Goal: Task Accomplishment & Management: Use online tool/utility

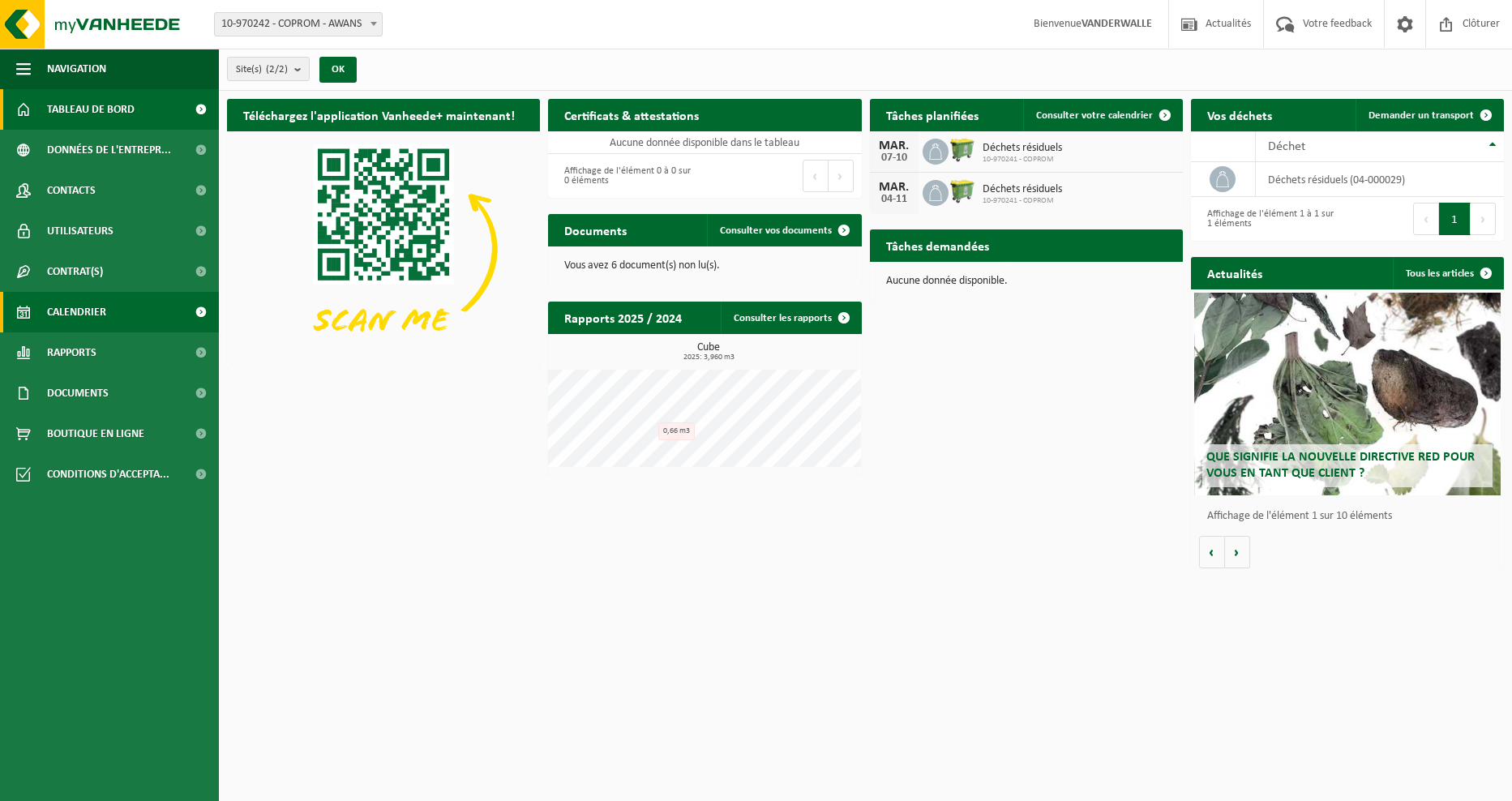
click at [63, 307] on span "Calendrier" at bounding box center [77, 312] width 60 height 40
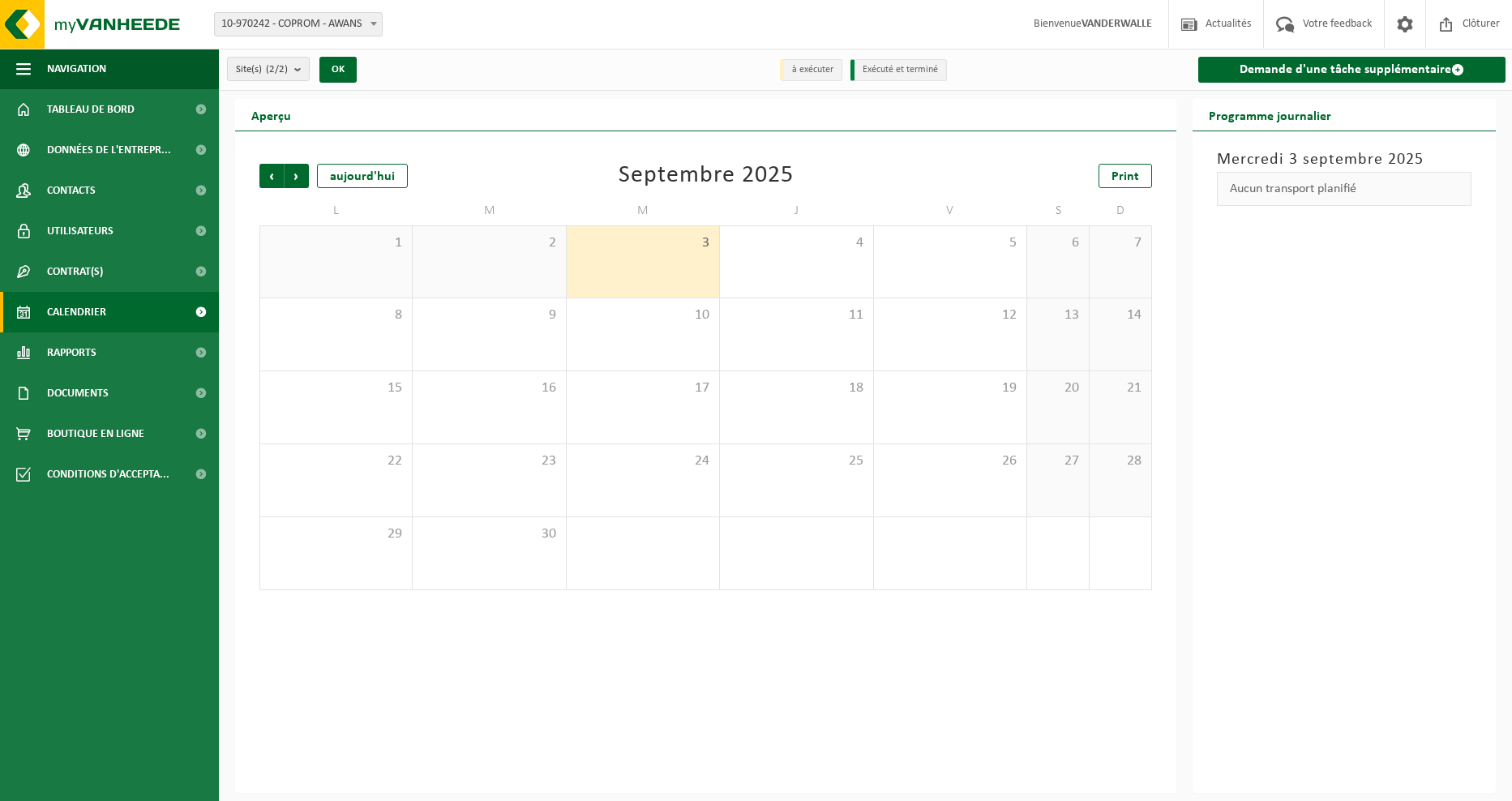
click at [491, 257] on div "2" at bounding box center [489, 262] width 152 height 71
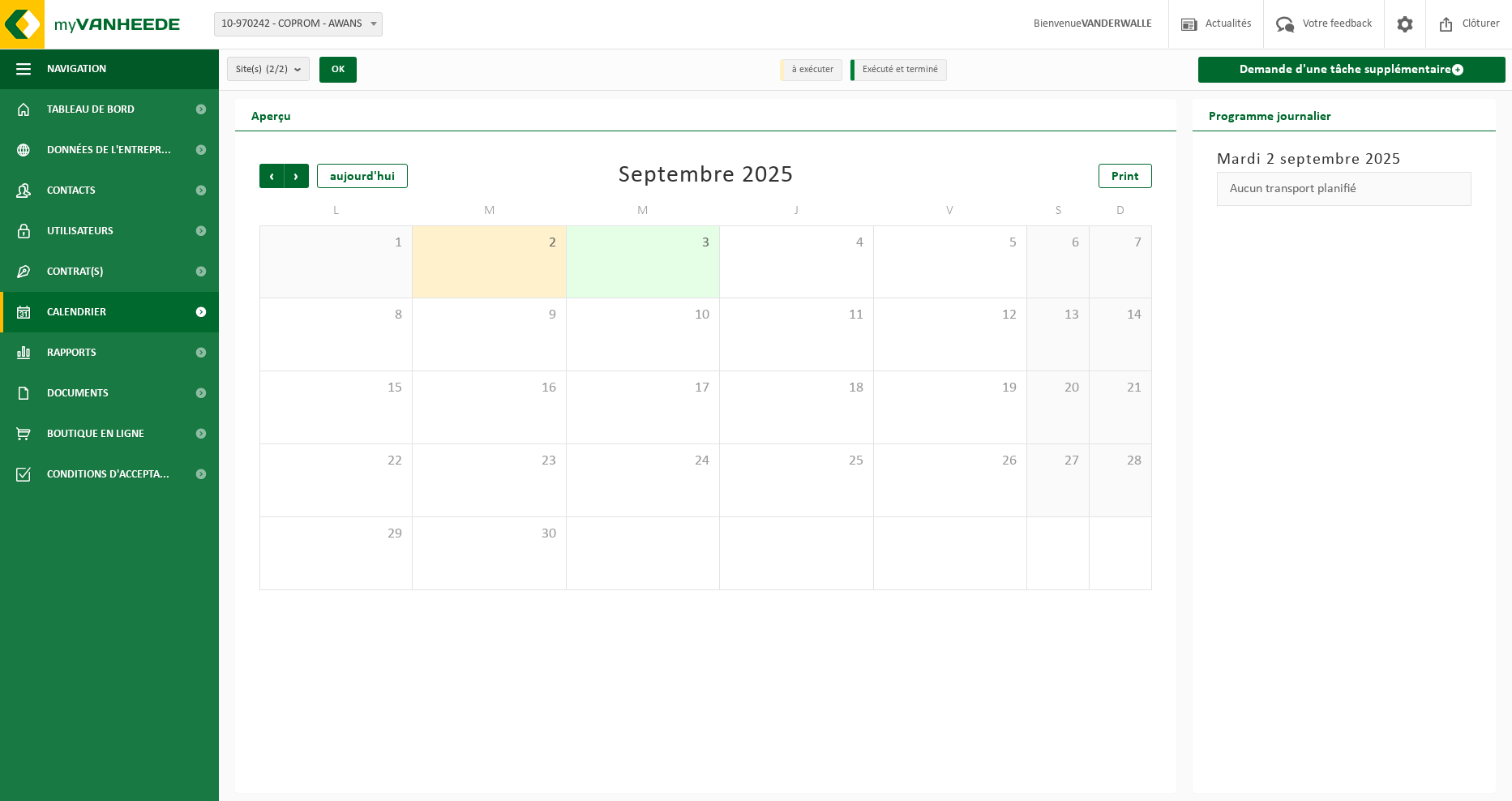
click at [392, 254] on div "1" at bounding box center [336, 262] width 152 height 71
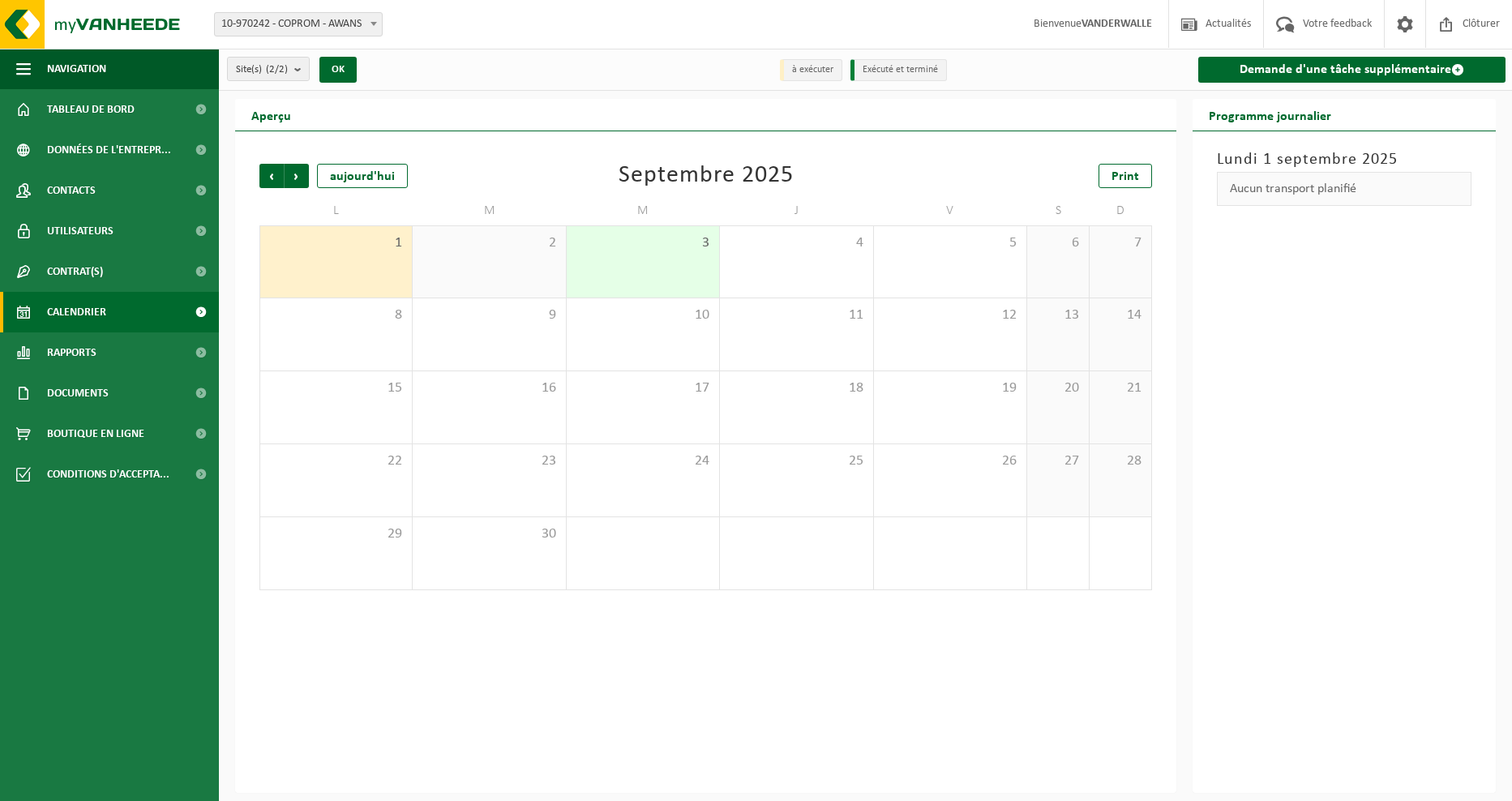
click at [559, 254] on div "2" at bounding box center [489, 262] width 152 height 71
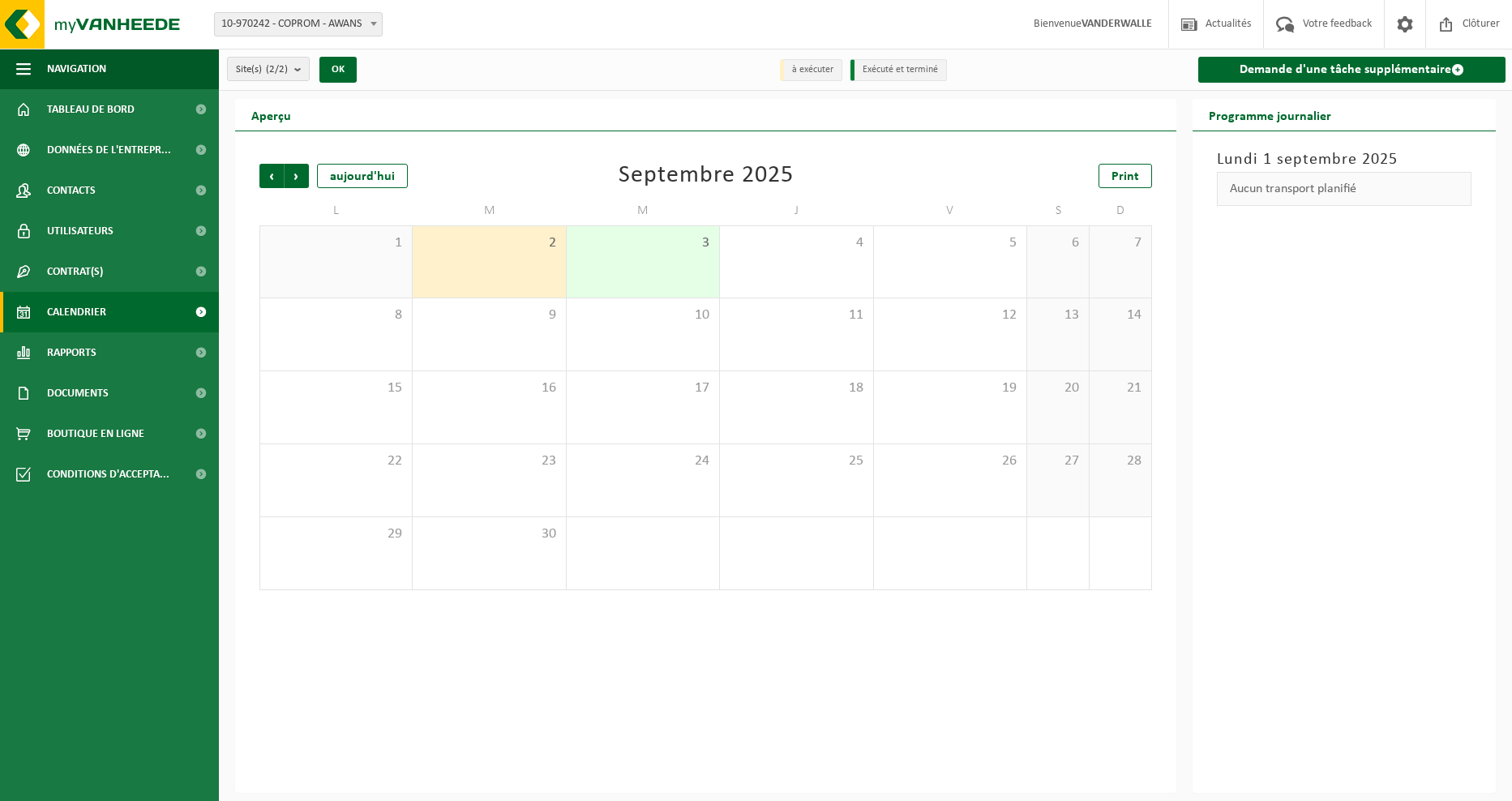
click at [627, 254] on div "3" at bounding box center [643, 262] width 152 height 71
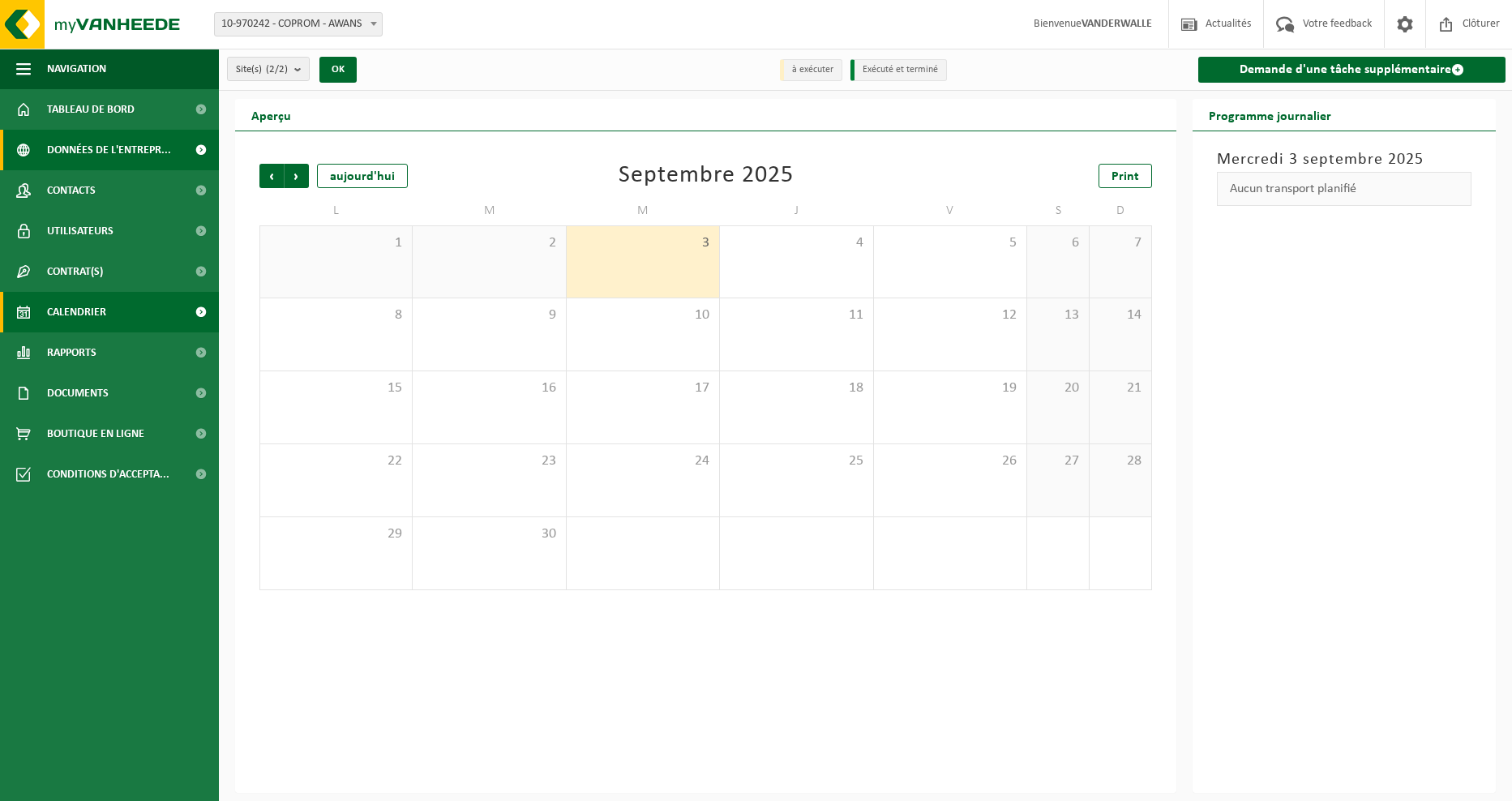
click at [64, 155] on span "Données de l'entrepr..." at bounding box center [109, 150] width 124 height 40
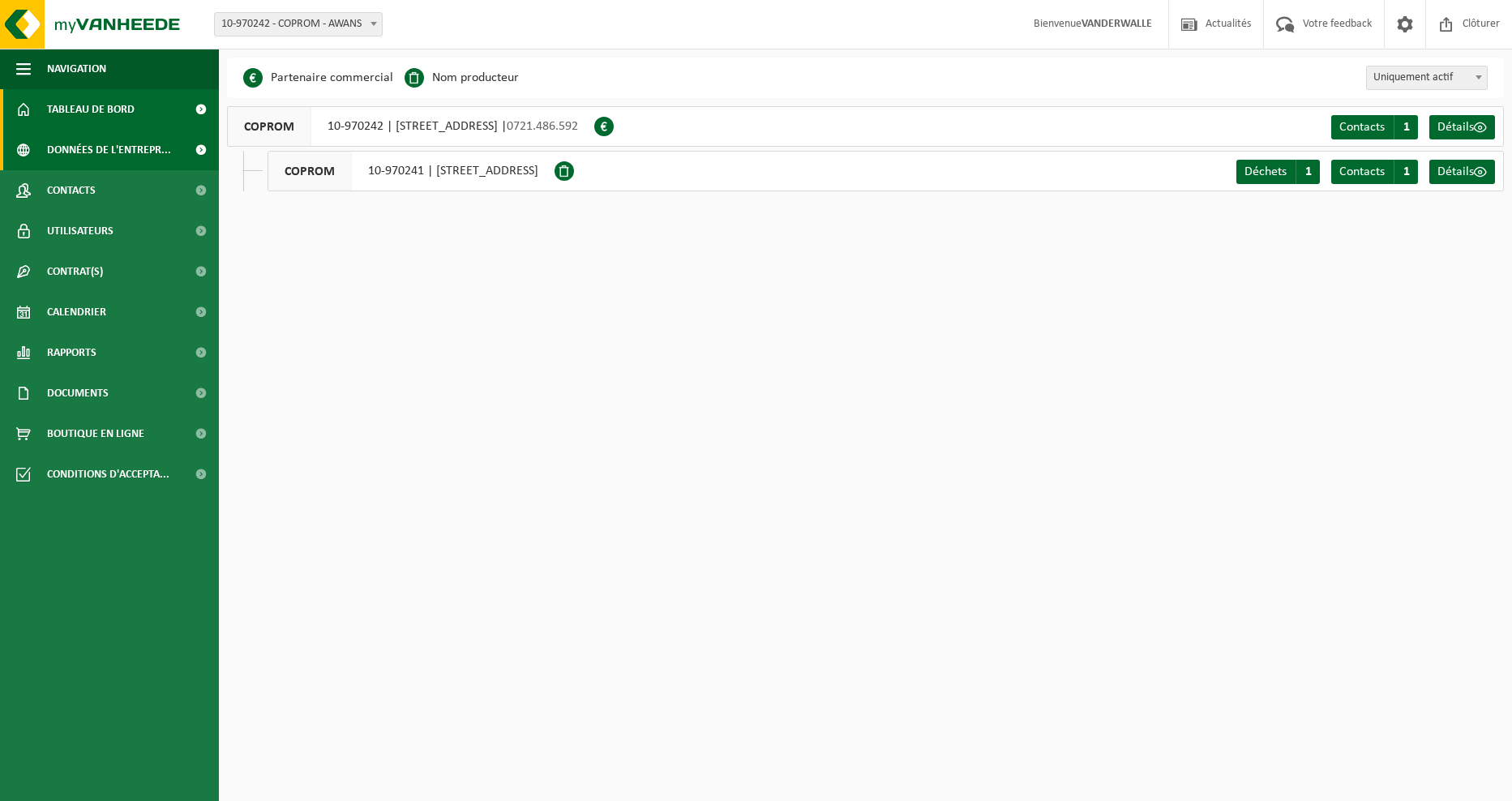
click at [102, 116] on span "Tableau de bord" at bounding box center [90, 110] width 88 height 40
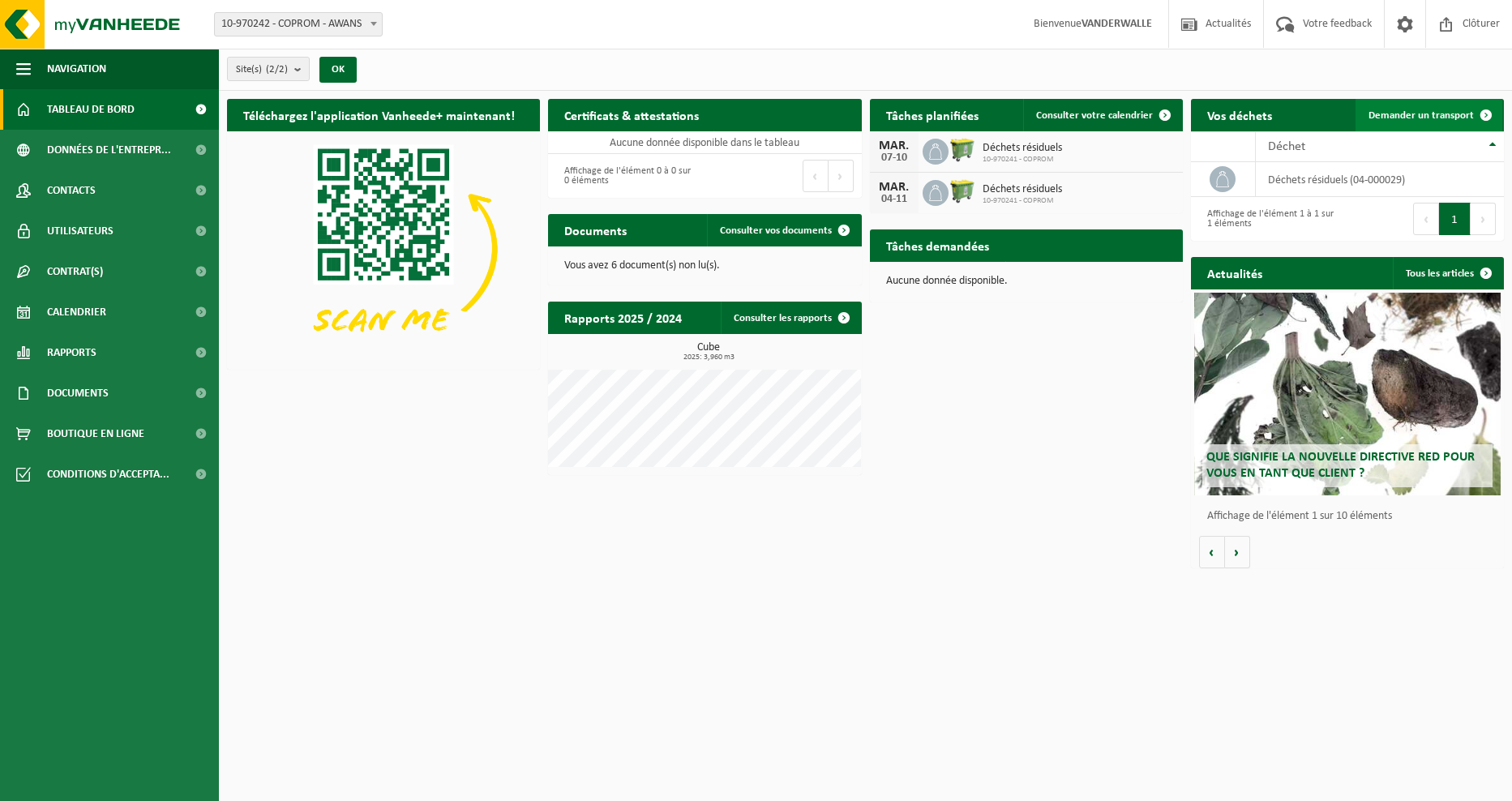
click at [1420, 116] on span "Demander un transport" at bounding box center [1422, 116] width 106 height 11
click at [1103, 272] on span "Afficher les tâches demandées" at bounding box center [1086, 277] width 135 height 11
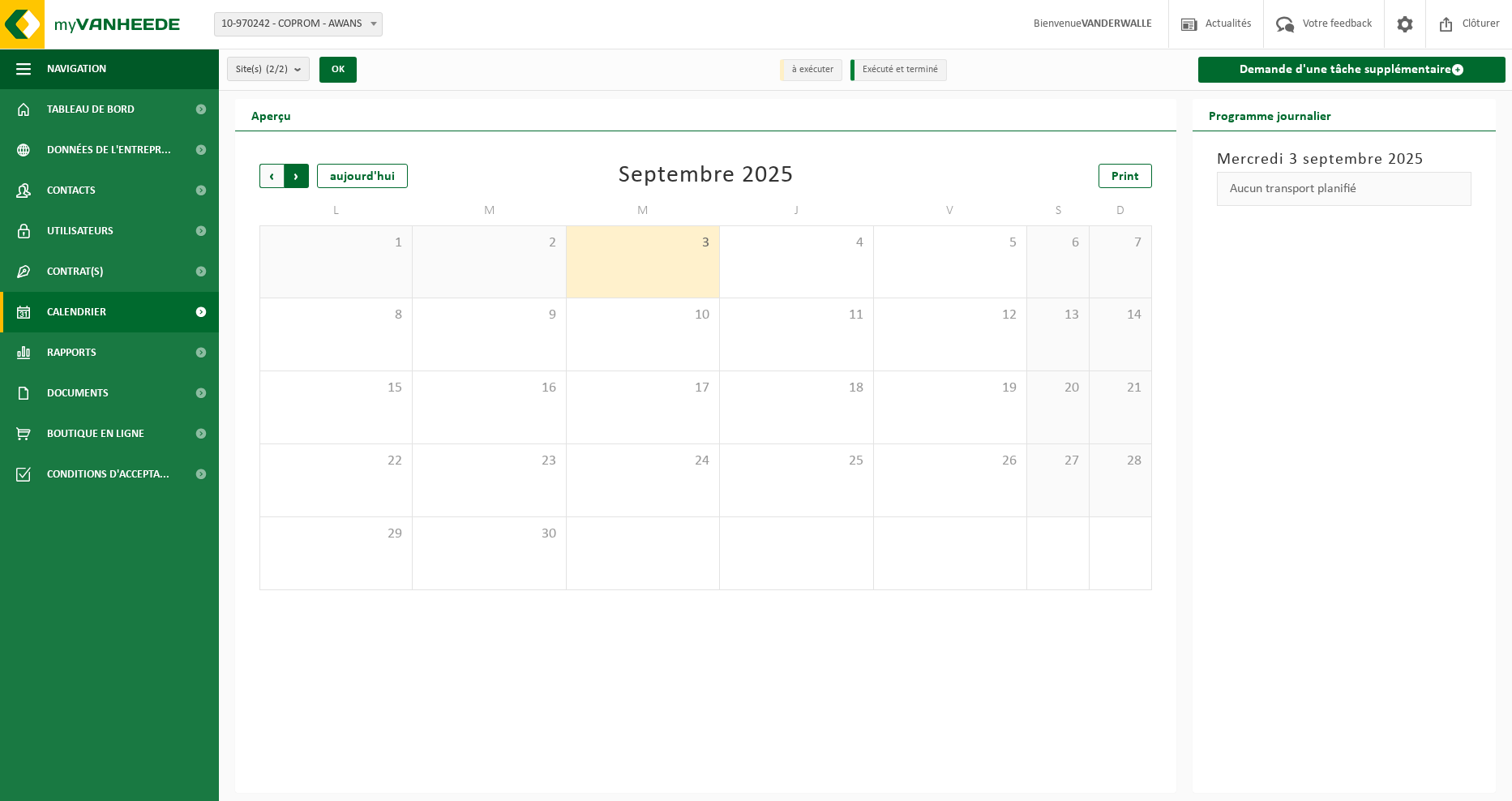
click at [274, 176] on span "Précédent" at bounding box center [271, 175] width 24 height 24
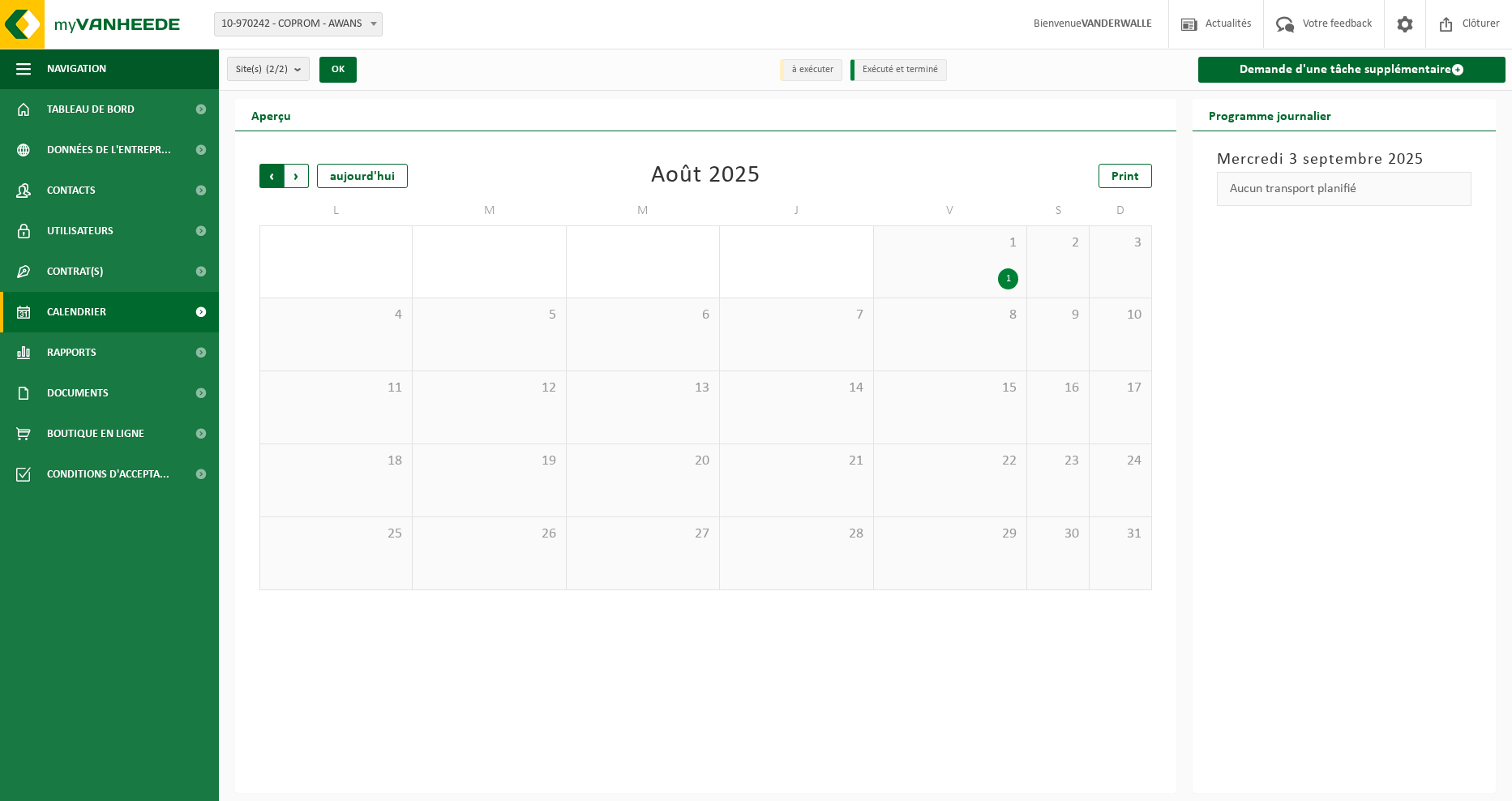
click at [307, 173] on span "Suivant" at bounding box center [296, 175] width 24 height 24
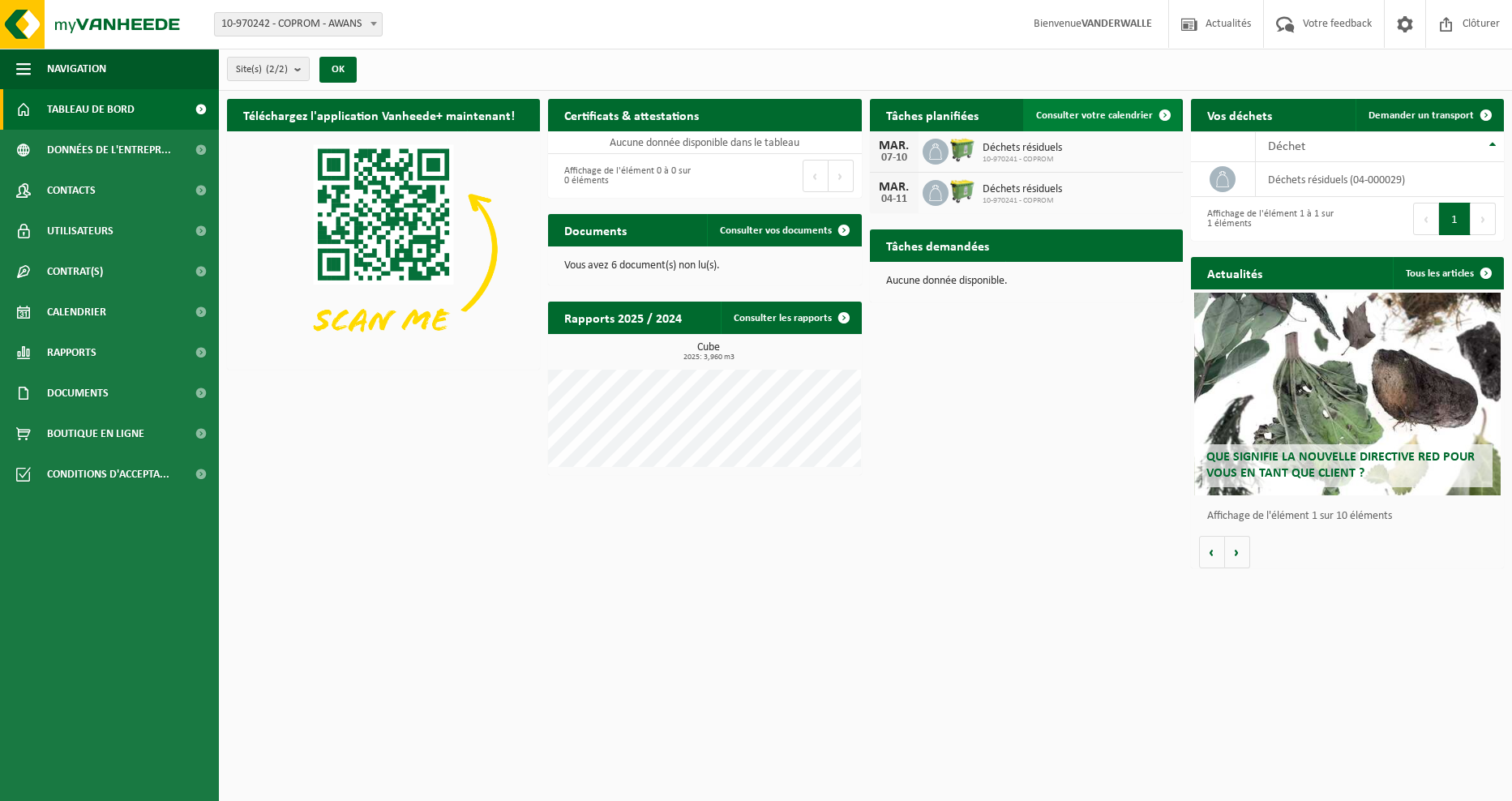
click at [1087, 121] on link "Consulter votre calendrier" at bounding box center [1102, 116] width 158 height 33
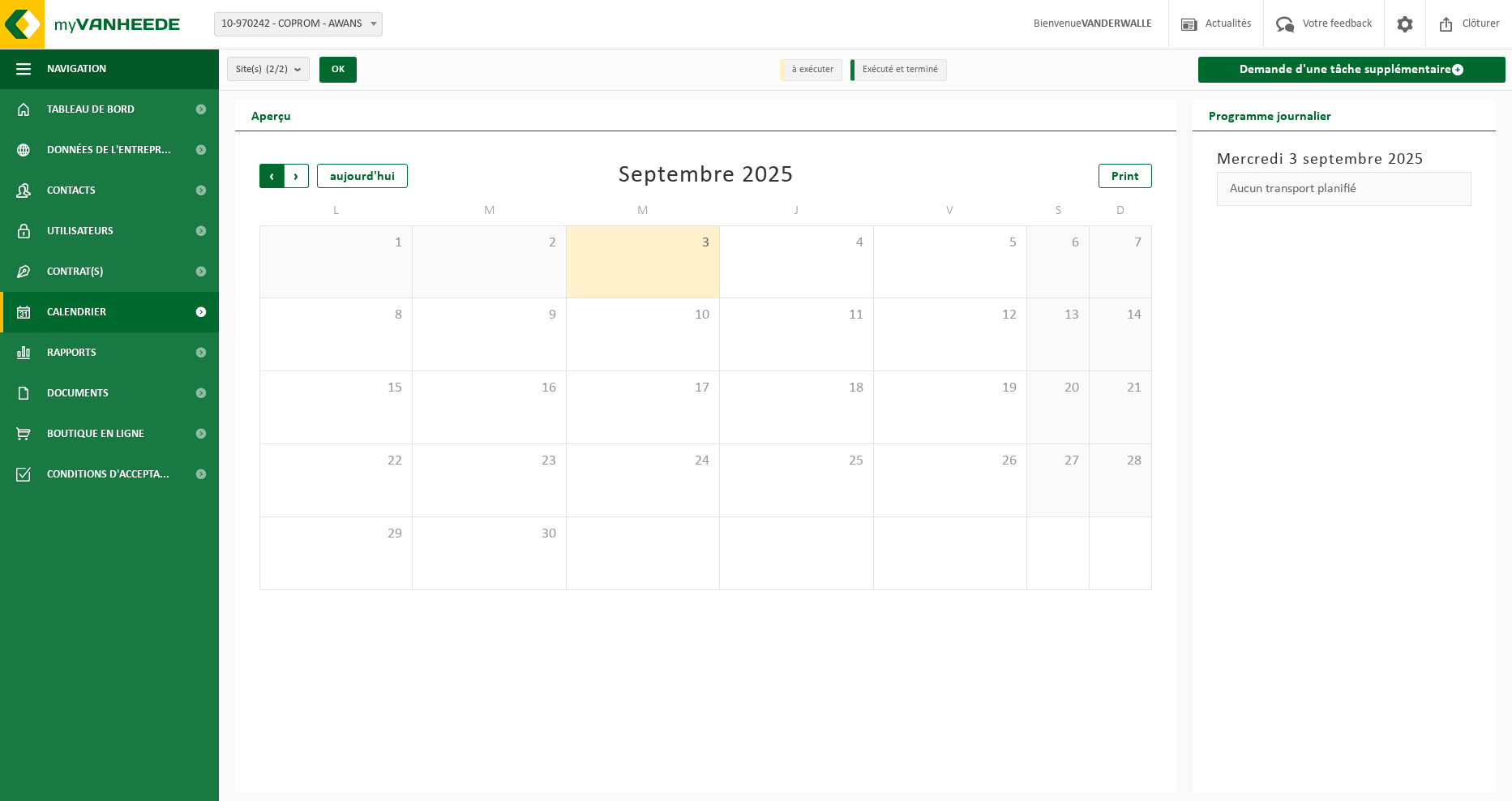
click at [301, 178] on span "Suivant" at bounding box center [296, 175] width 24 height 24
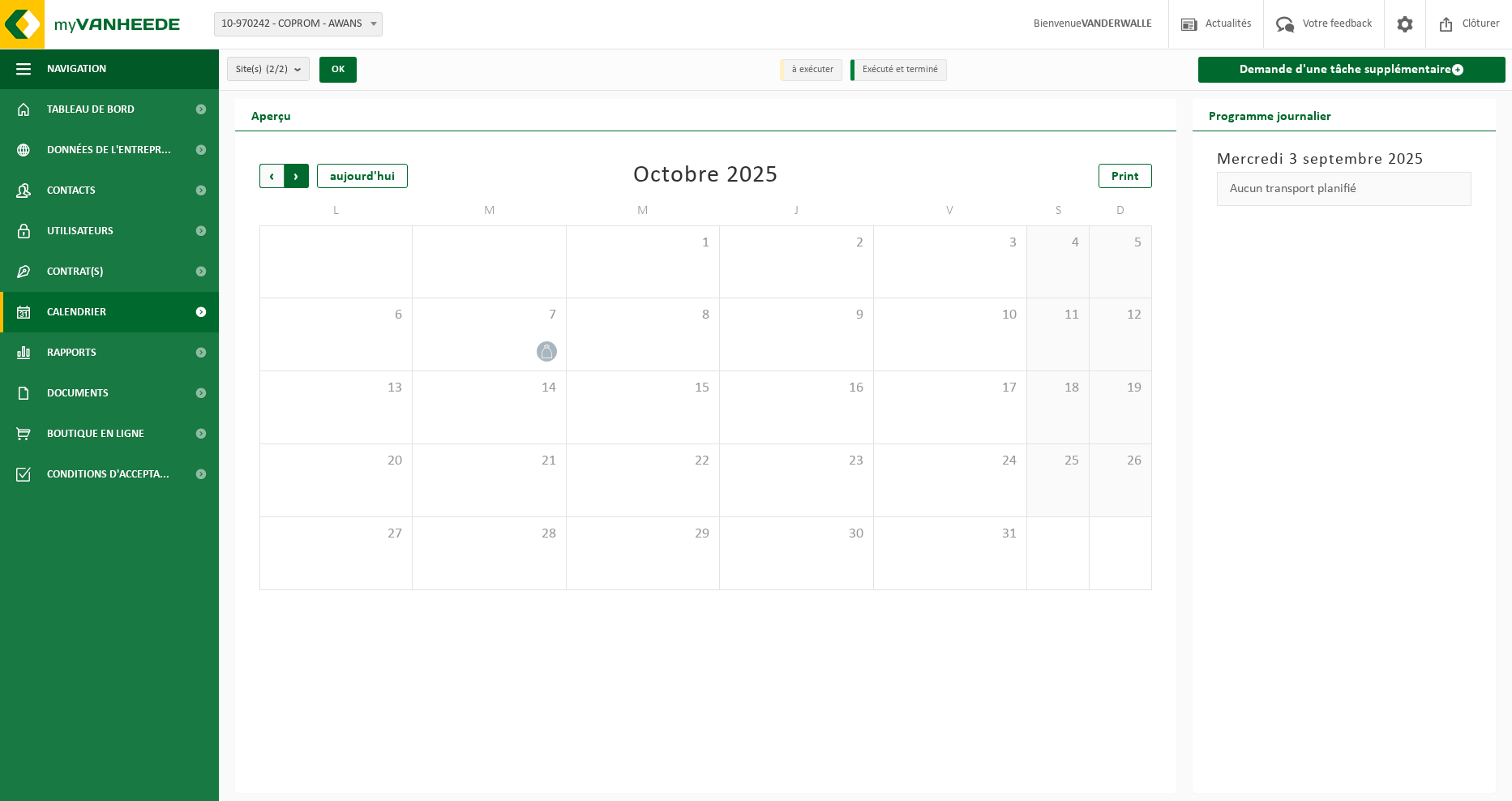
click at [270, 178] on span "Précédent" at bounding box center [271, 175] width 24 height 24
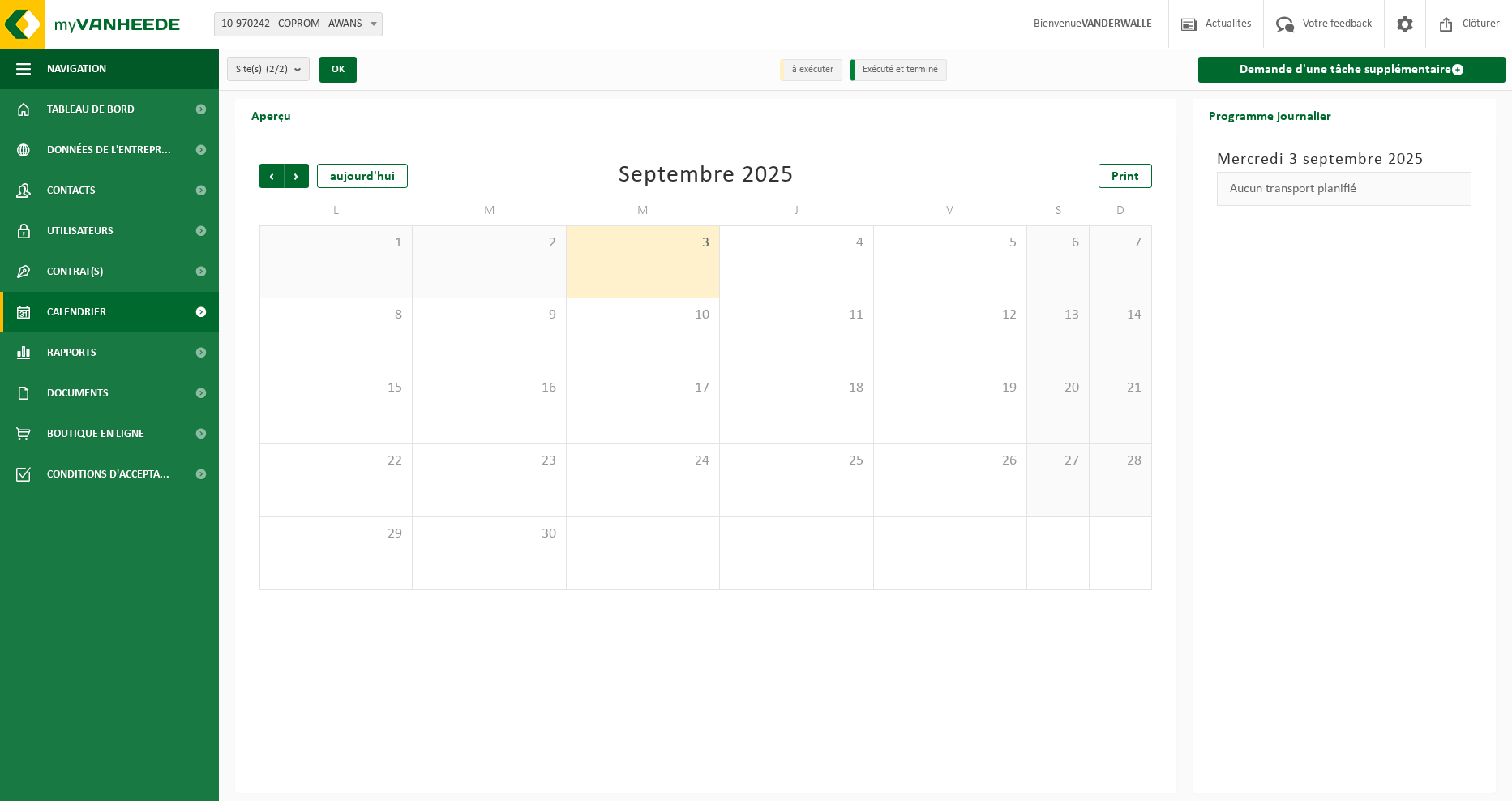
click at [270, 178] on span "Précédent" at bounding box center [271, 175] width 24 height 24
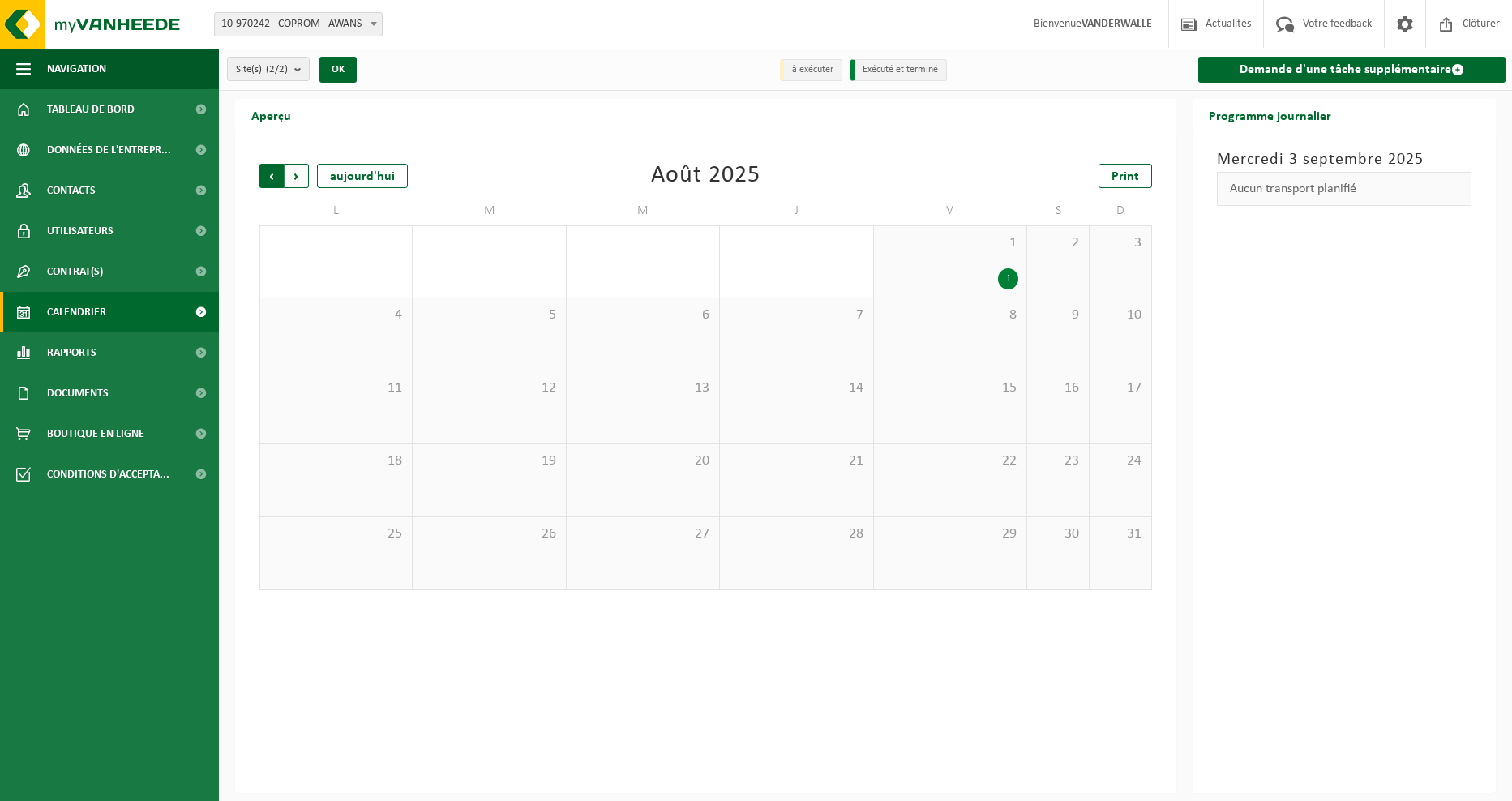
click at [304, 183] on span "Suivant" at bounding box center [296, 175] width 24 height 24
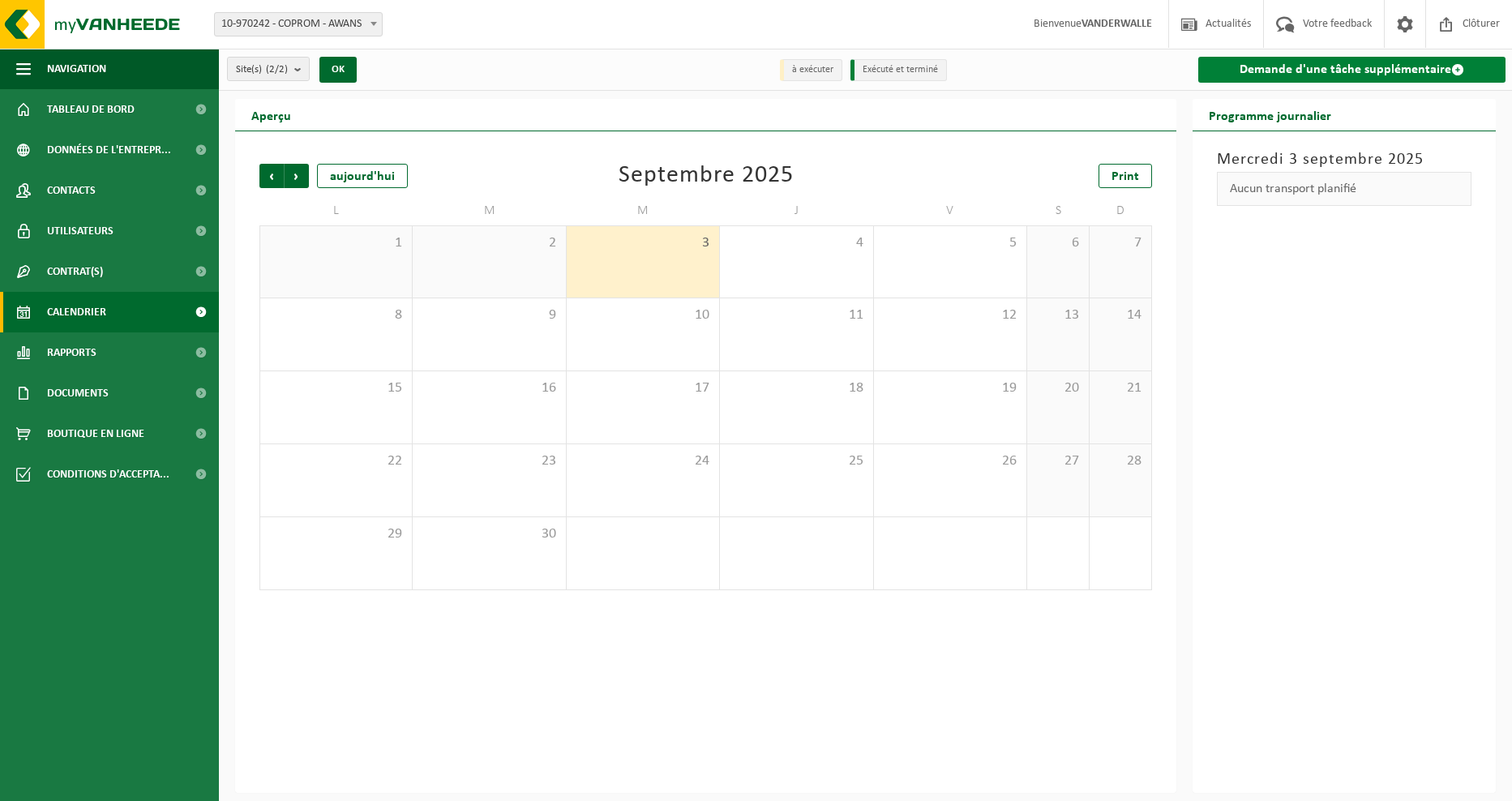
click at [1319, 68] on link "Demande d'une tâche supplémentaire" at bounding box center [1351, 69] width 307 height 26
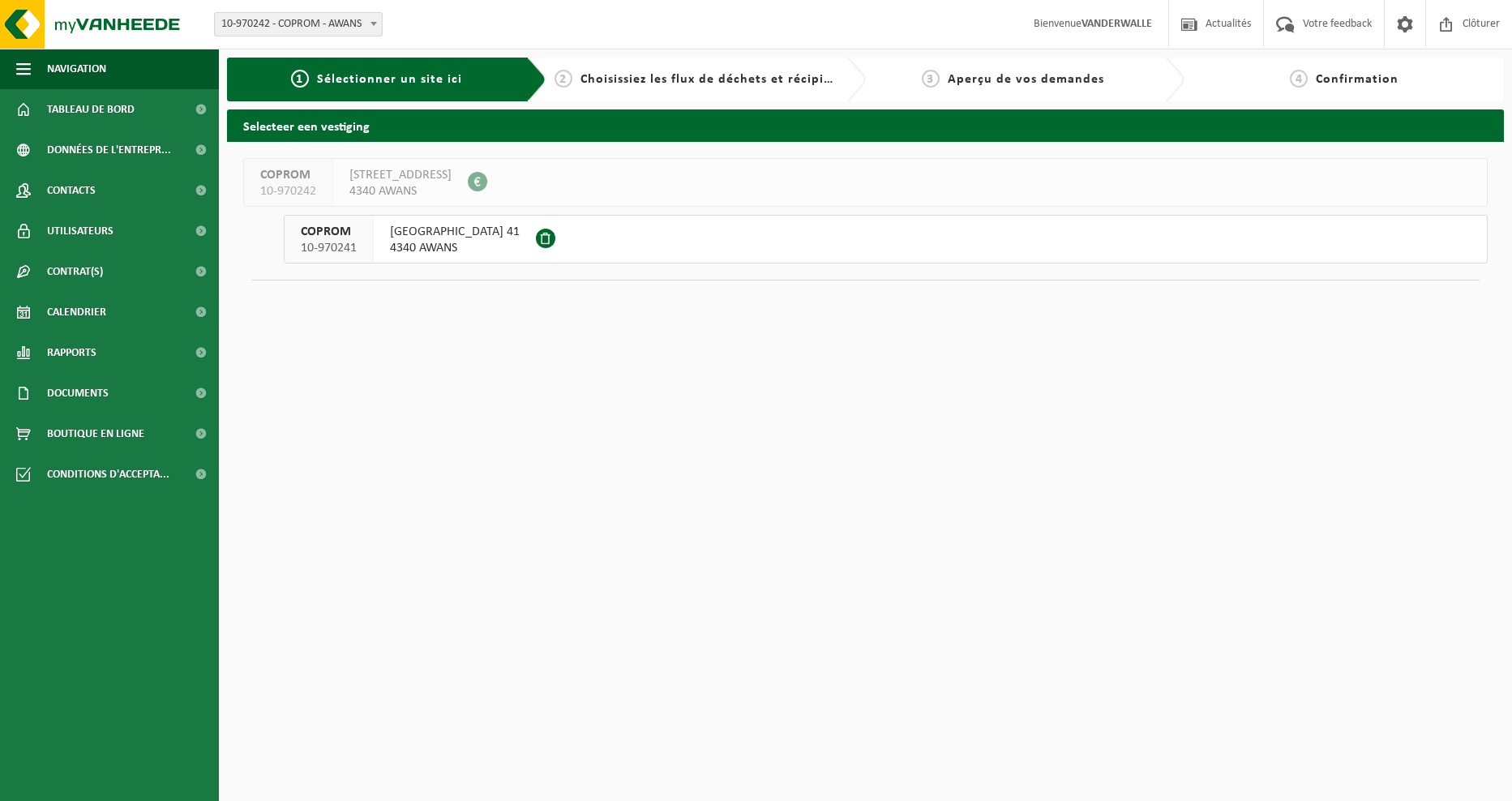
click at [453, 227] on span "[GEOGRAPHIC_DATA] 41" at bounding box center [454, 232] width 130 height 16
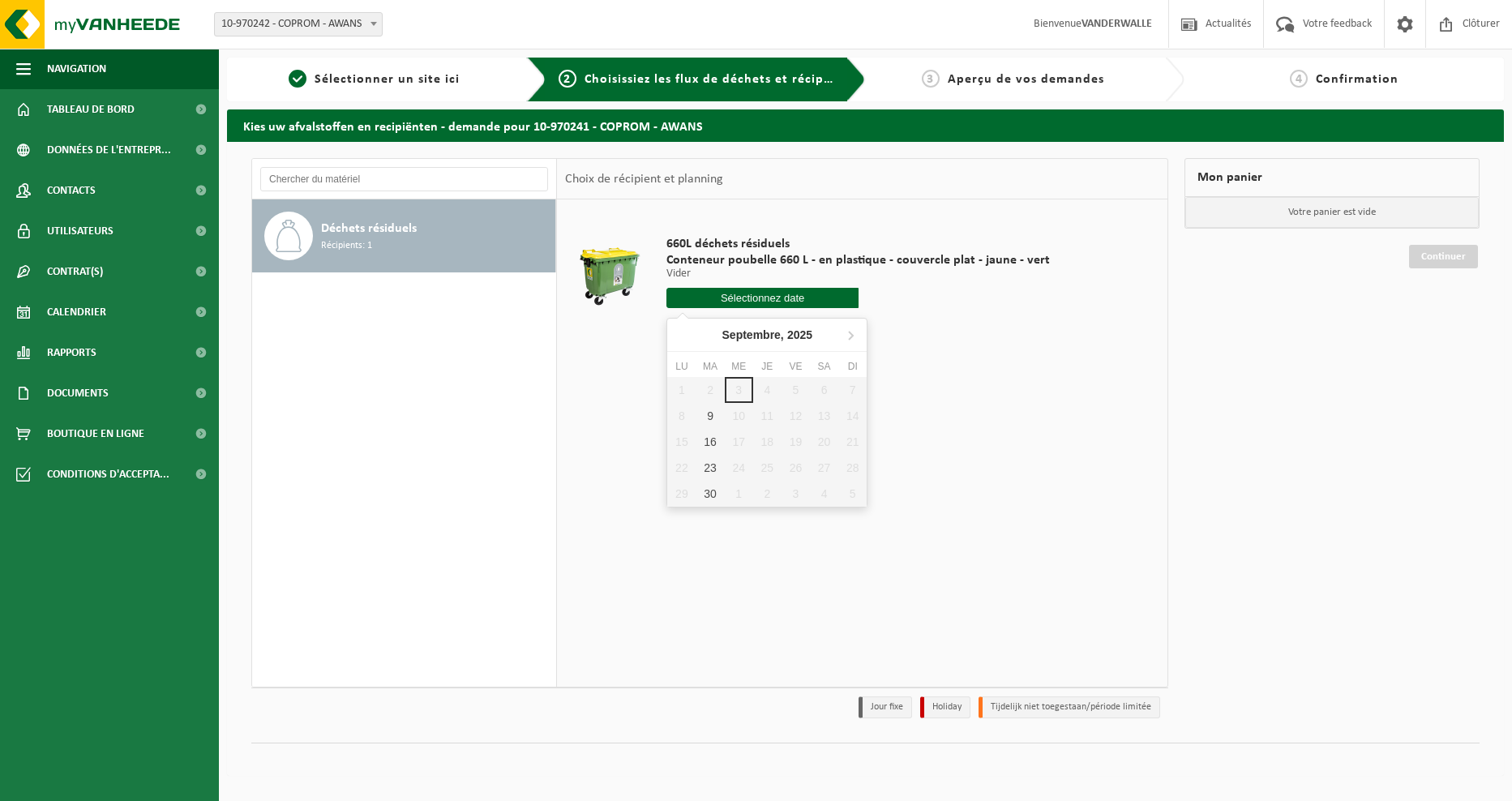
click at [776, 305] on input "text" at bounding box center [763, 297] width 192 height 20
click at [708, 423] on div "9" at bounding box center [709, 416] width 28 height 26
type input "à partir de 2025-09-09"
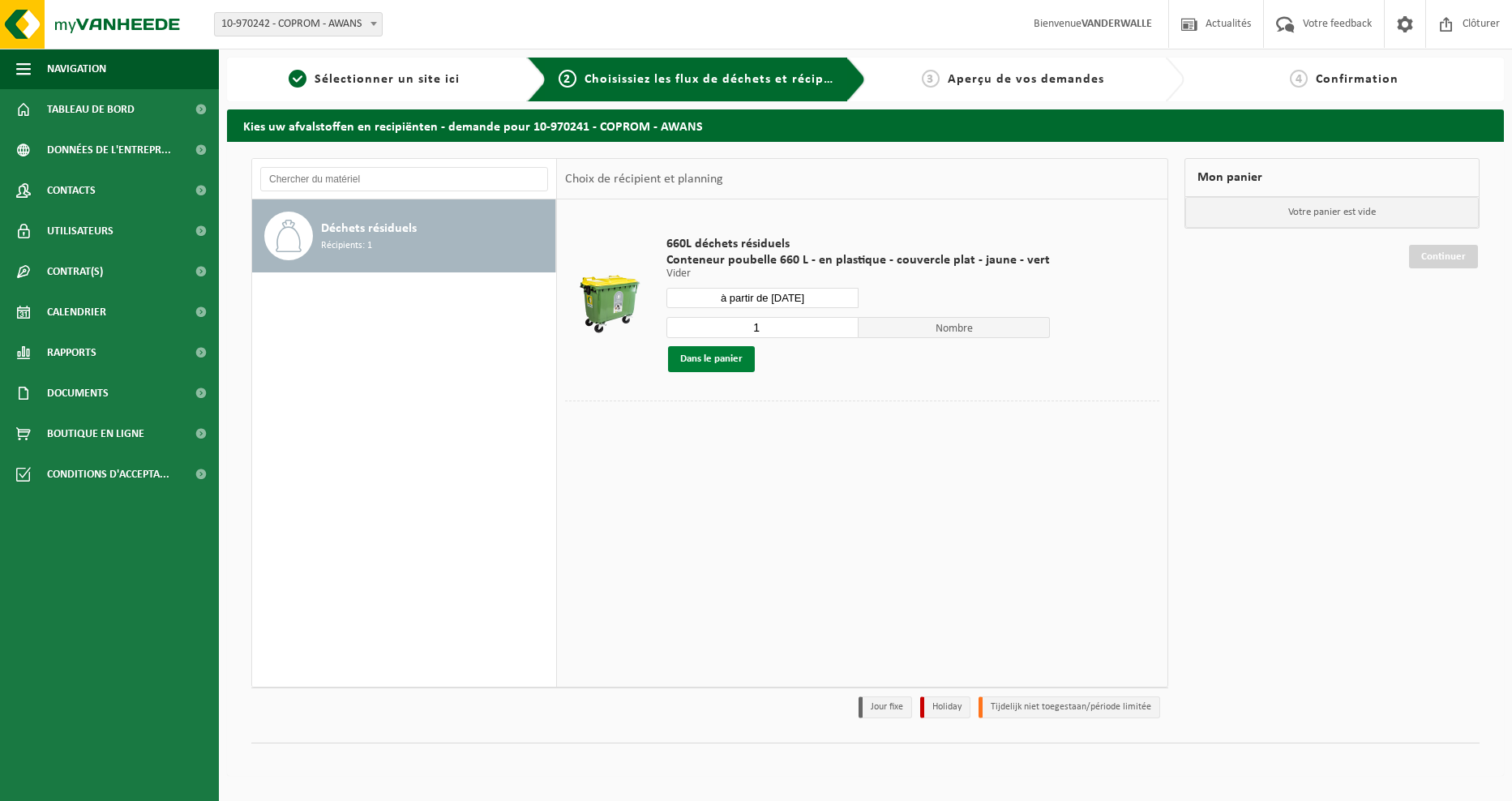
click at [735, 359] on button "Dans le panier" at bounding box center [711, 359] width 87 height 26
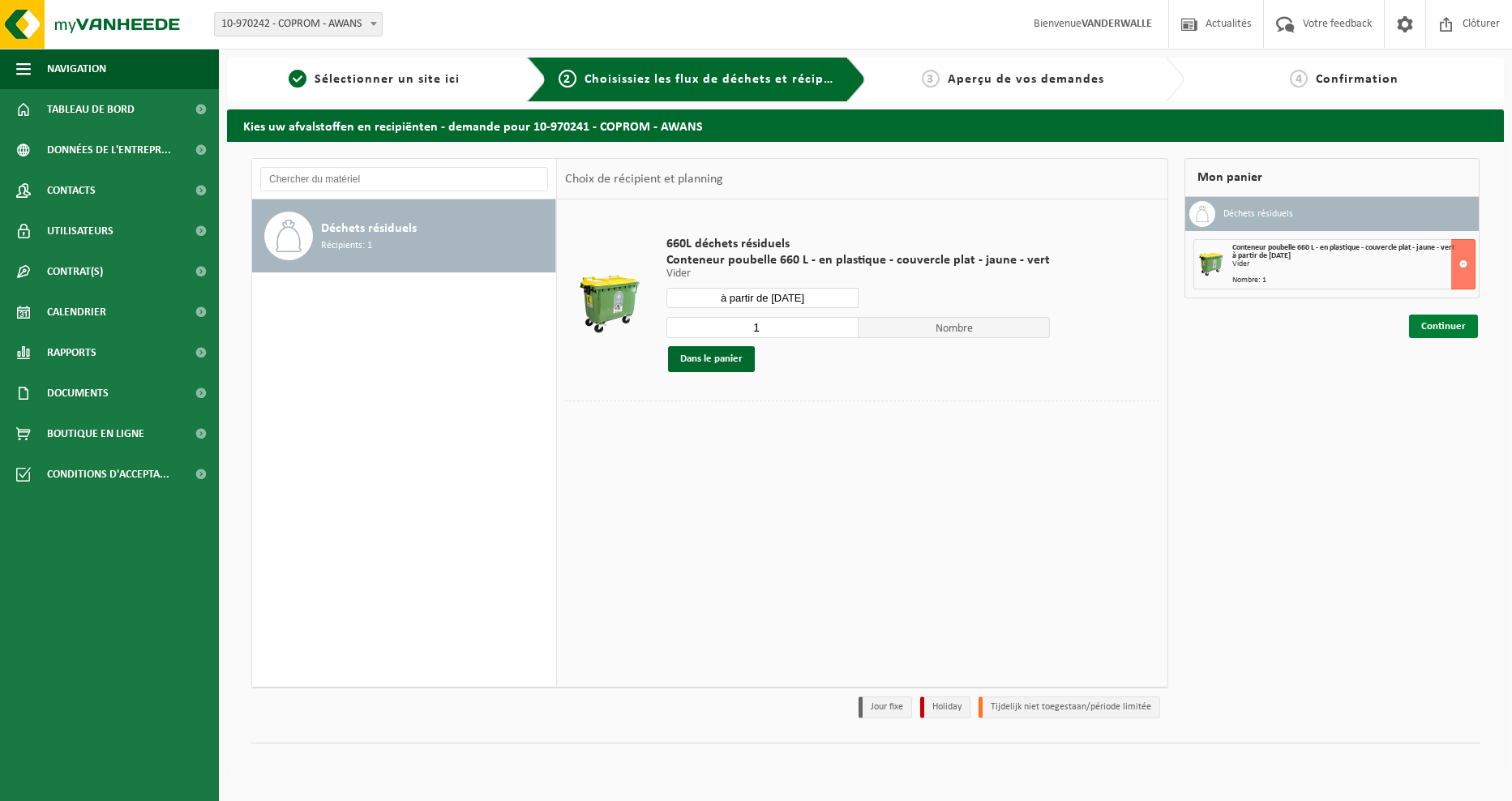
click at [1427, 327] on link "Continuer" at bounding box center [1444, 326] width 69 height 23
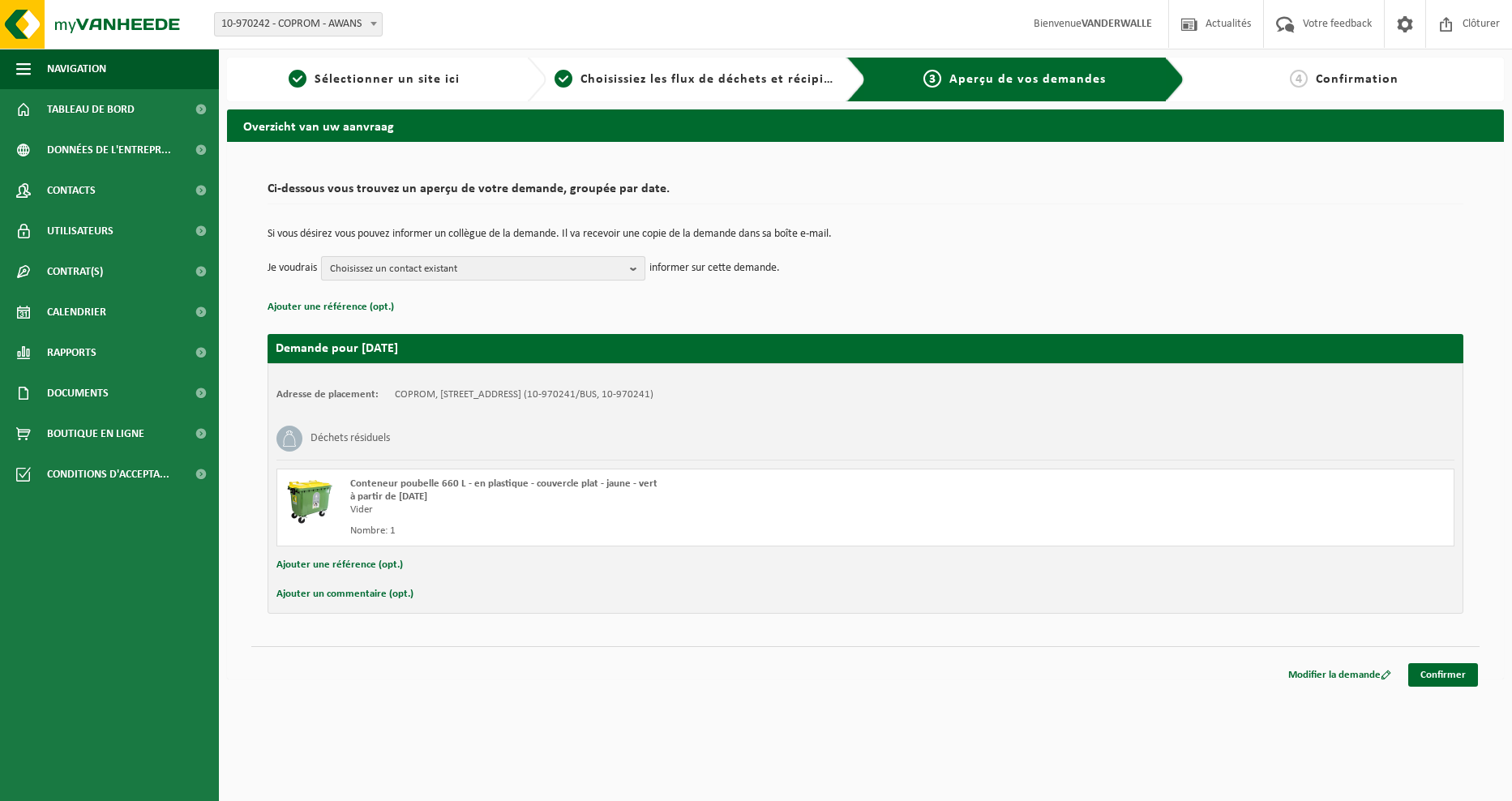
click at [432, 270] on span "Choisissez un contact existant" at bounding box center [476, 269] width 294 height 24
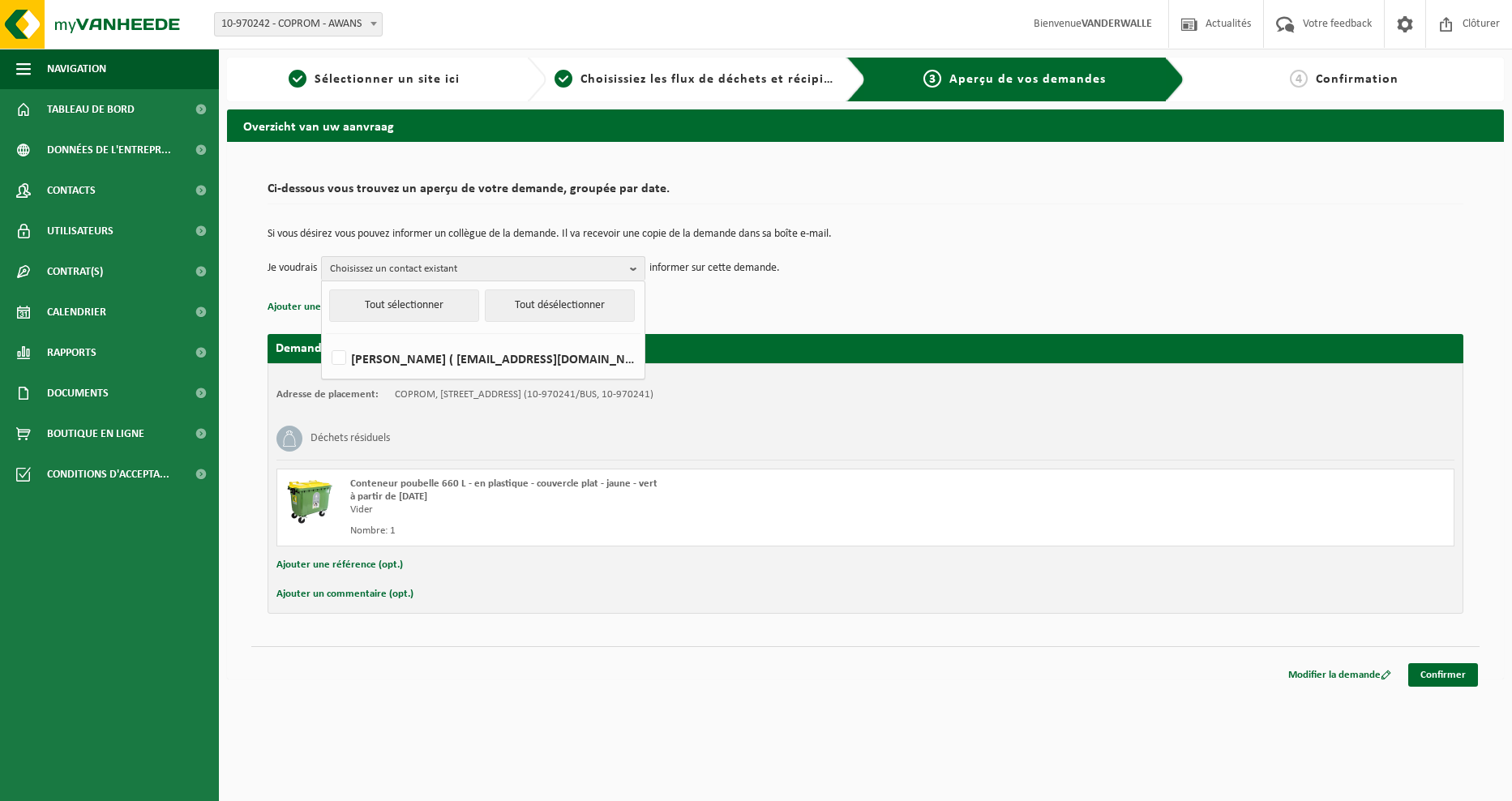
click at [1006, 270] on td "Je voudrais Choisissez un contact existant Tout sélectionner Tout désélectionne…" at bounding box center [865, 268] width 1196 height 24
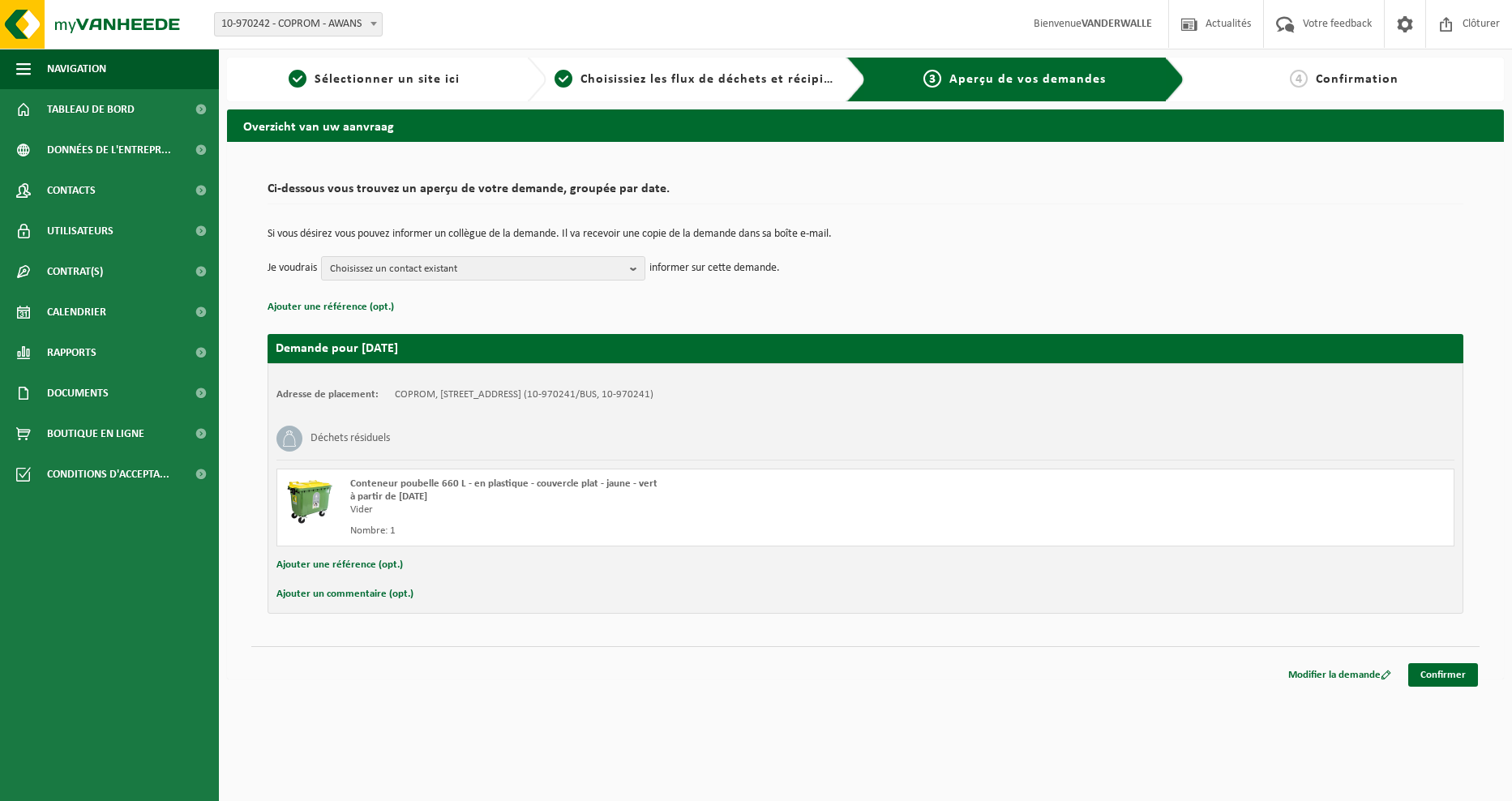
click at [338, 595] on button "Ajouter un commentaire (opt.)" at bounding box center [345, 595] width 137 height 21
click at [425, 601] on input "text" at bounding box center [891, 596] width 1094 height 24
type input "Enlèvement du 2/09 non effectué"
click at [1428, 674] on link "Confirmer" at bounding box center [1443, 679] width 69 height 23
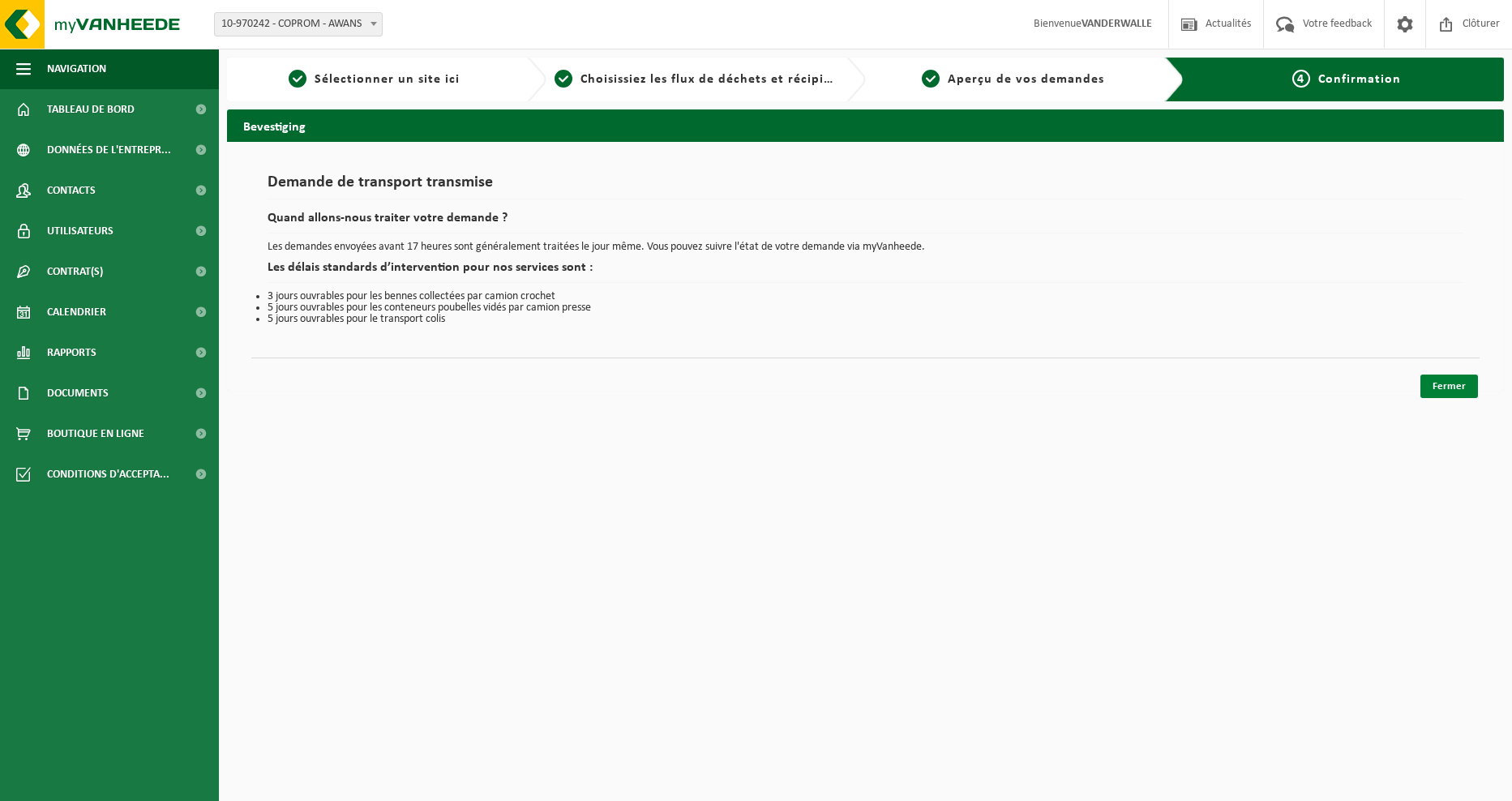
click at [1460, 385] on link "Fermer" at bounding box center [1449, 386] width 58 height 23
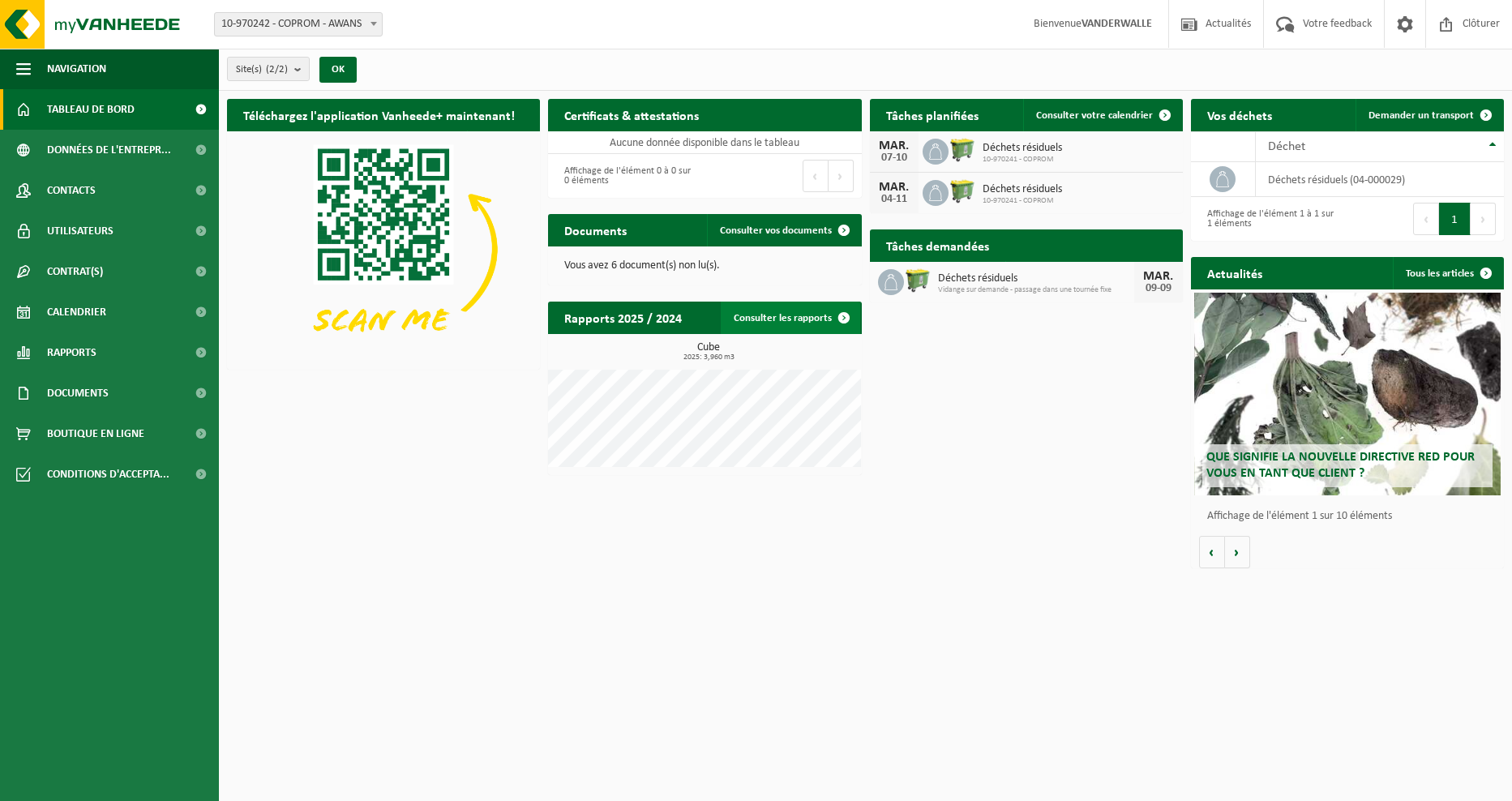
click at [774, 321] on link "Consulter les rapports" at bounding box center [790, 318] width 140 height 33
